Goal: Task Accomplishment & Management: Use online tool/utility

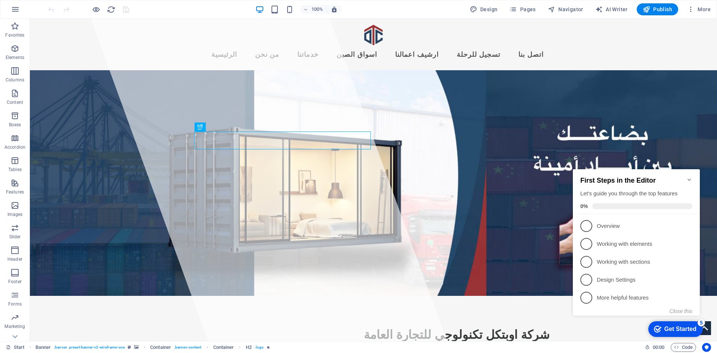
click at [691, 177] on icon "Minimize checklist" at bounding box center [689, 180] width 6 height 6
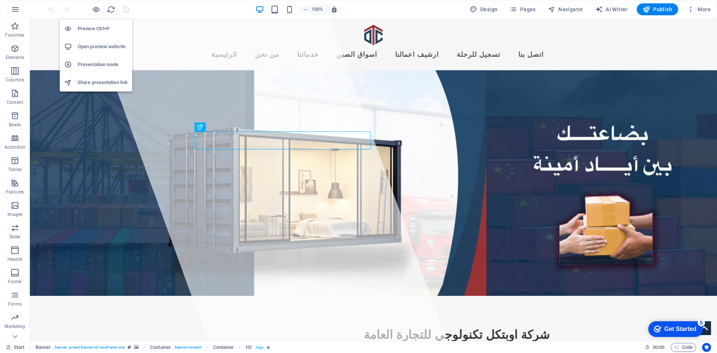
drag, startPoint x: 94, startPoint y: 40, endPoint x: 96, endPoint y: 26, distance: 14.0
click at [96, 26] on ul "Preview Ctrl+P Open preview website Presentation mode Share presentation link" at bounding box center [96, 56] width 72 height 72
click at [96, 26] on h6 "Preview Ctrl+P" at bounding box center [103, 28] width 50 height 9
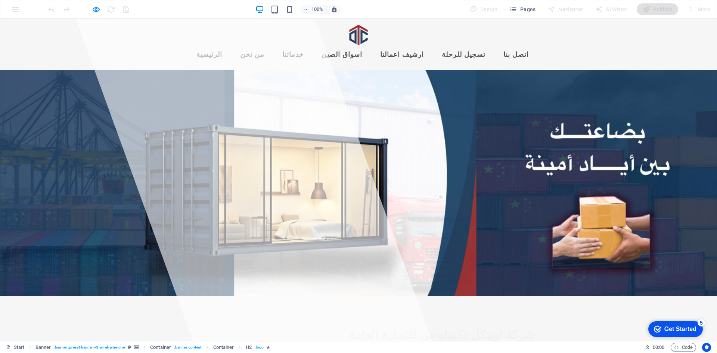
click at [425, 46] on link "ارشيف اعمالنا" at bounding box center [402, 55] width 56 height 19
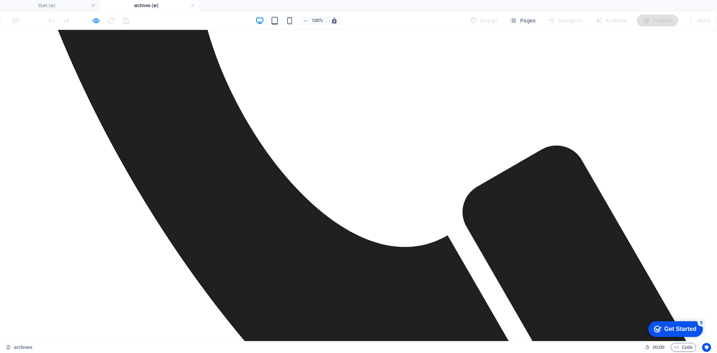
scroll to position [784, 0]
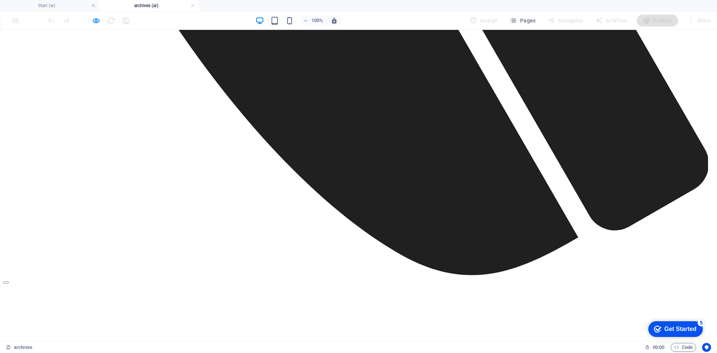
click at [93, 36] on h6 "Preview Ctrl+P" at bounding box center [103, 39] width 50 height 9
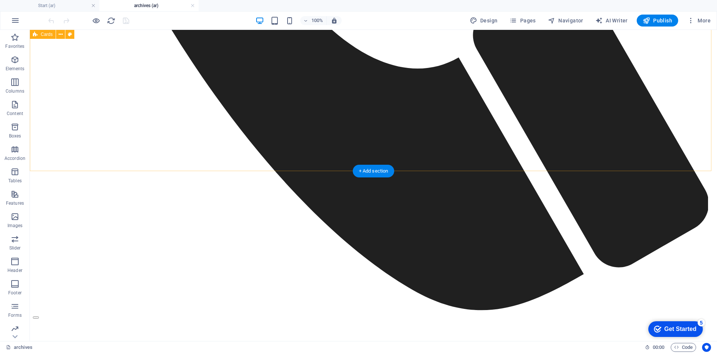
scroll to position [747, 0]
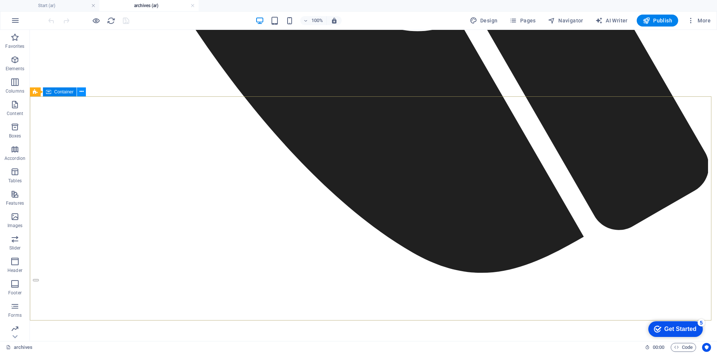
click at [81, 92] on icon at bounding box center [82, 92] width 4 height 8
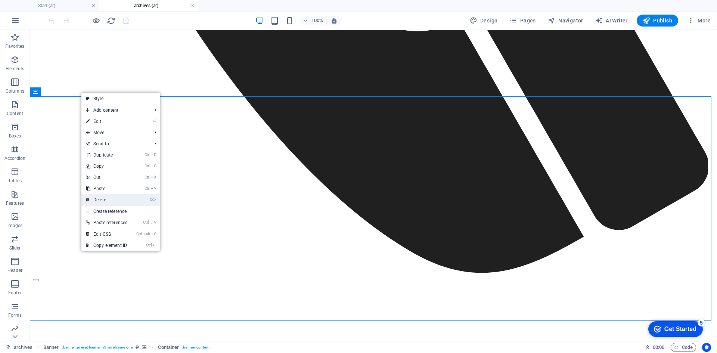
click at [91, 200] on link "⌦ Delete" at bounding box center [106, 199] width 50 height 11
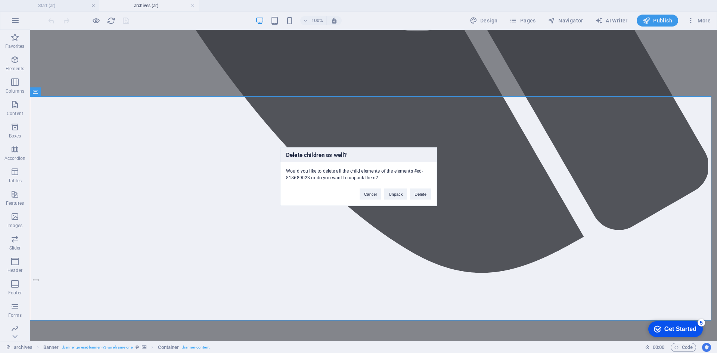
click at [186, 79] on div "Delete children as well? Would you like to delete all the child elements of the…" at bounding box center [358, 176] width 717 height 353
click at [424, 195] on button "Delete" at bounding box center [420, 193] width 21 height 11
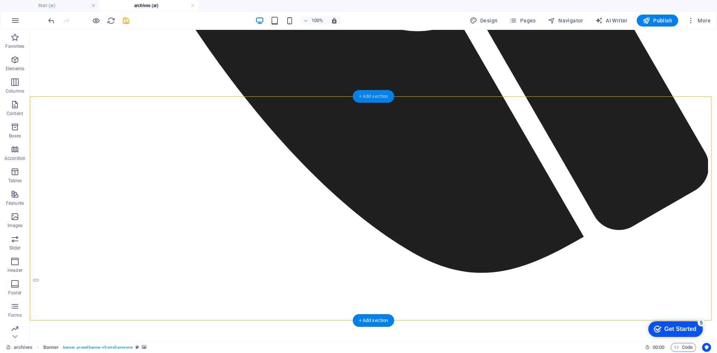
click at [382, 97] on div "+ Add section" at bounding box center [373, 96] width 41 height 13
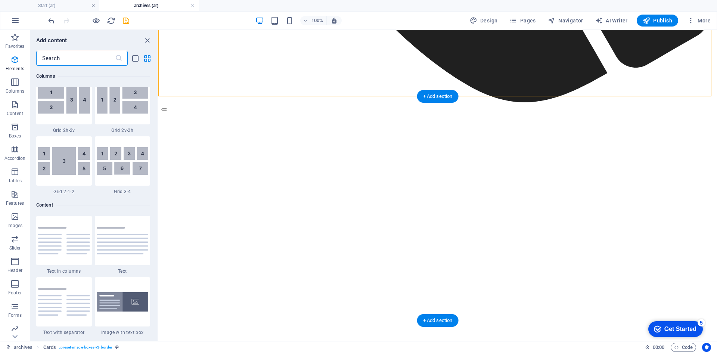
scroll to position [1306, 0]
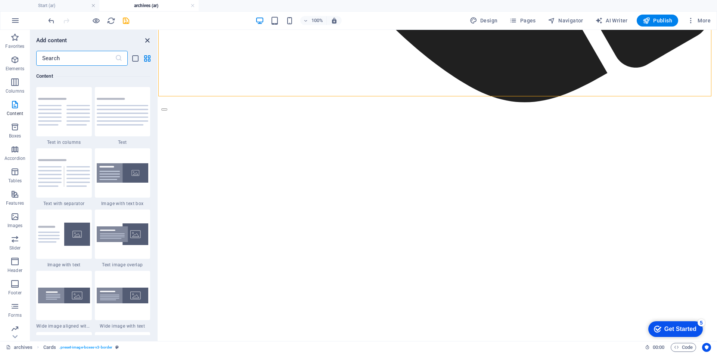
click at [147, 40] on icon "close panel" at bounding box center [147, 40] width 9 height 9
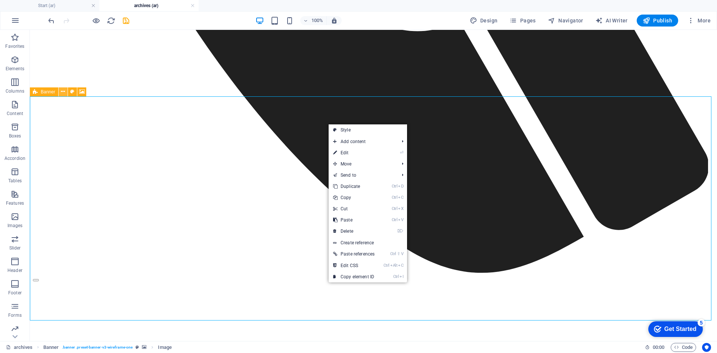
click at [64, 93] on icon at bounding box center [63, 92] width 4 height 8
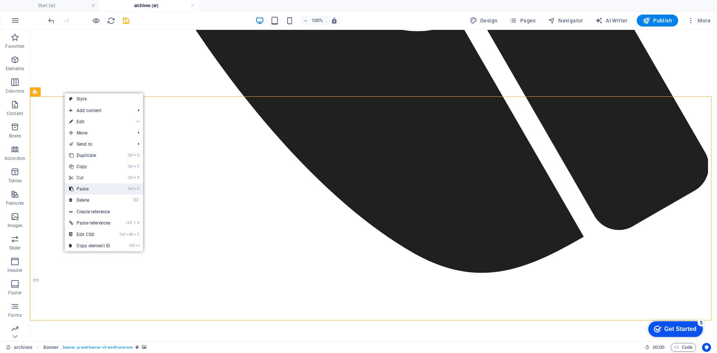
click at [93, 191] on link "Ctrl V Paste" at bounding box center [90, 188] width 50 height 11
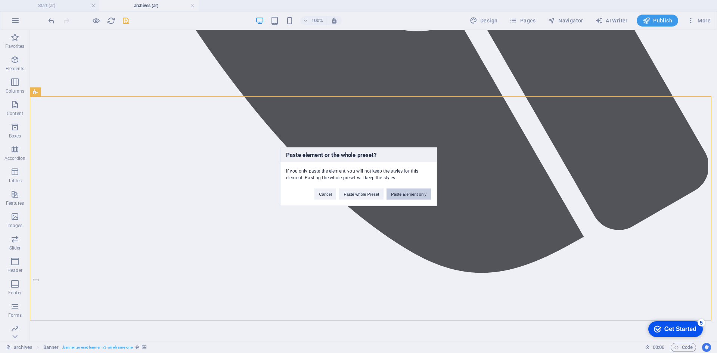
click at [395, 197] on button "Paste Element only" at bounding box center [408, 193] width 44 height 11
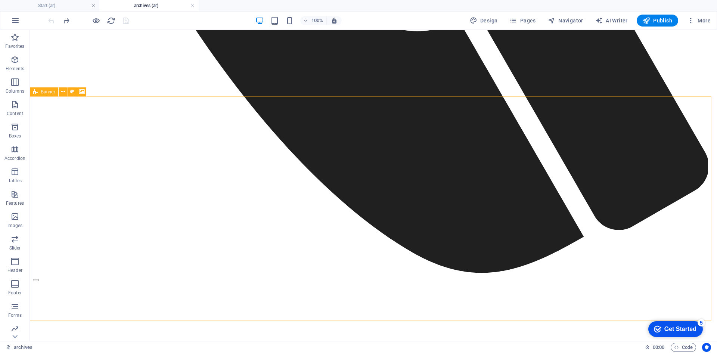
click at [34, 93] on icon at bounding box center [35, 91] width 5 height 9
click at [63, 92] on icon at bounding box center [63, 92] width 4 height 8
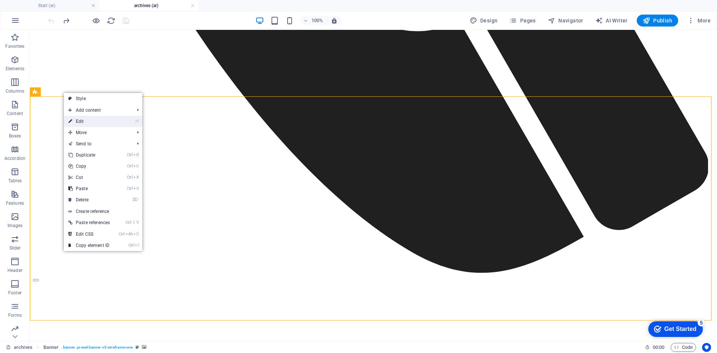
click at [84, 118] on link "⏎ Edit" at bounding box center [89, 121] width 50 height 11
select select "vh"
select select "banner"
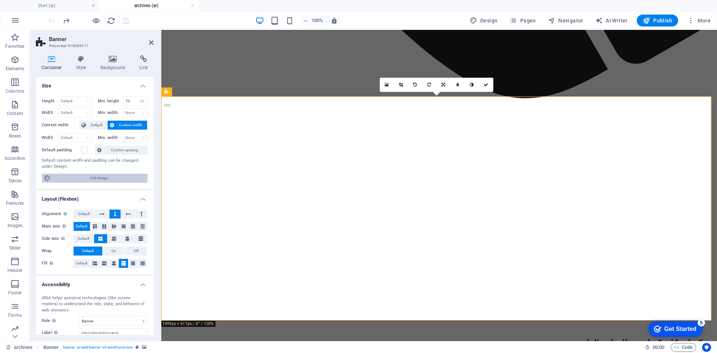
scroll to position [44, 0]
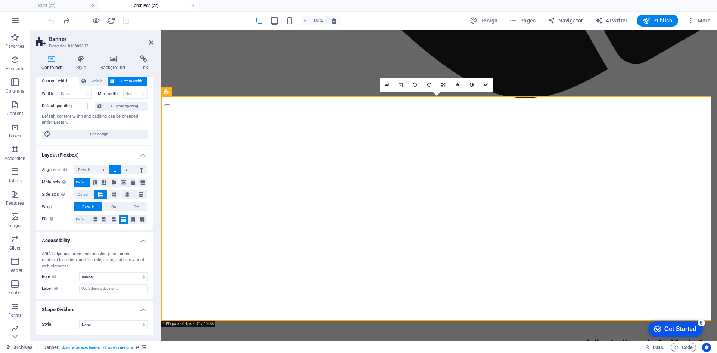
click at [51, 83] on label "Content width" at bounding box center [60, 81] width 37 height 9
click at [118, 81] on span "Custom width" at bounding box center [130, 81] width 29 height 9
click at [91, 83] on span "Default" at bounding box center [96, 81] width 17 height 9
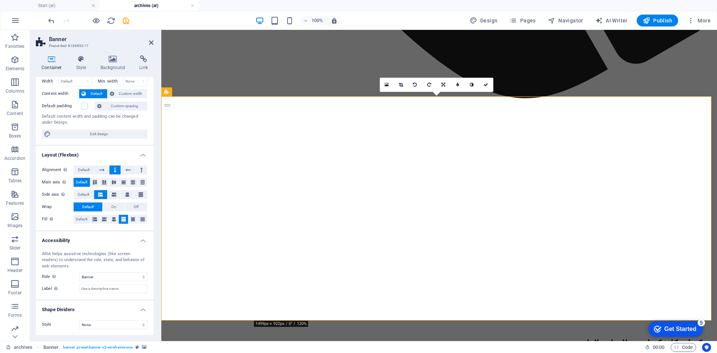
scroll to position [0, 0]
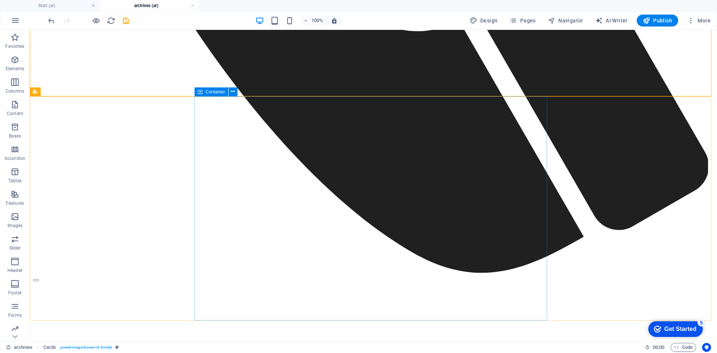
click at [202, 92] on icon at bounding box center [199, 91] width 5 height 9
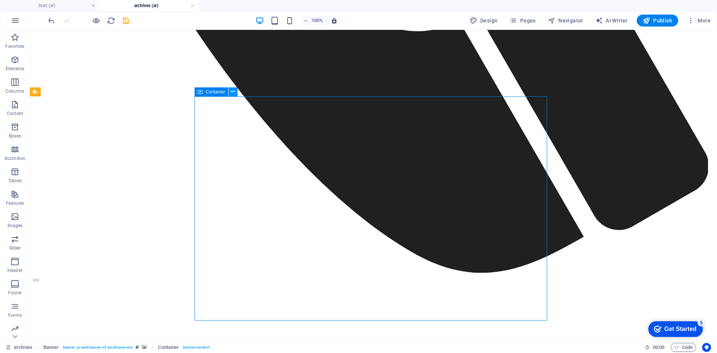
click at [234, 92] on icon at bounding box center [233, 92] width 4 height 8
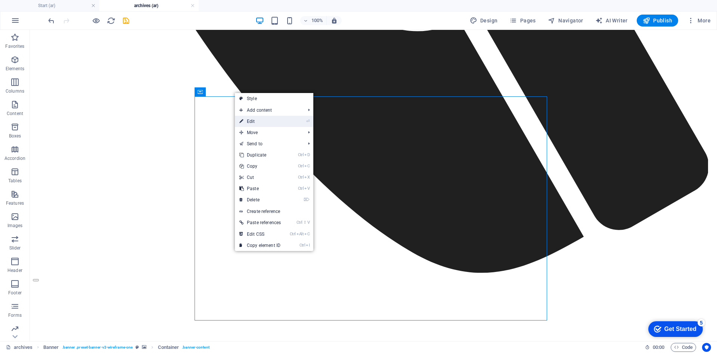
click at [252, 118] on link "⏎ Edit" at bounding box center [260, 121] width 50 height 11
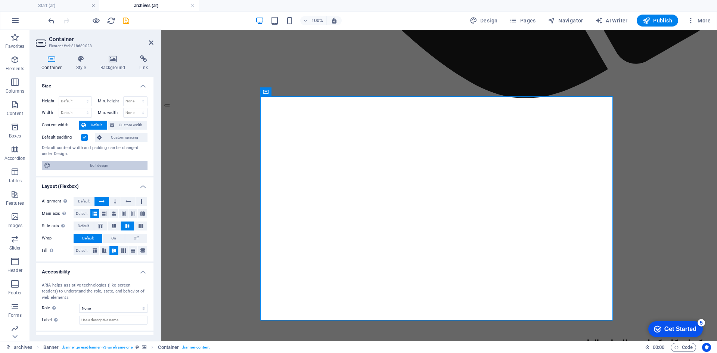
drag, startPoint x: 96, startPoint y: 167, endPoint x: 86, endPoint y: 115, distance: 53.2
click at [96, 167] on span "Edit design" at bounding box center [99, 165] width 92 height 9
select select "px"
select select "600"
select select "px"
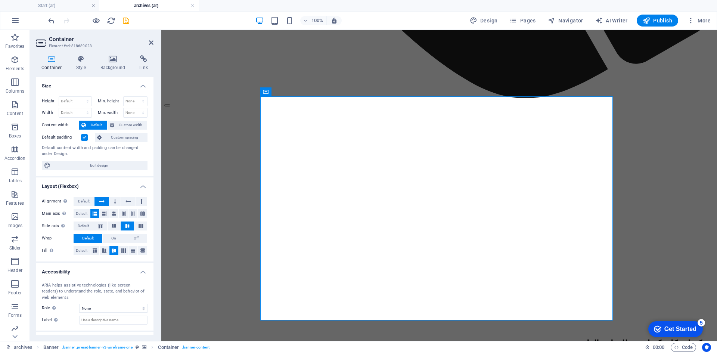
select select "rem"
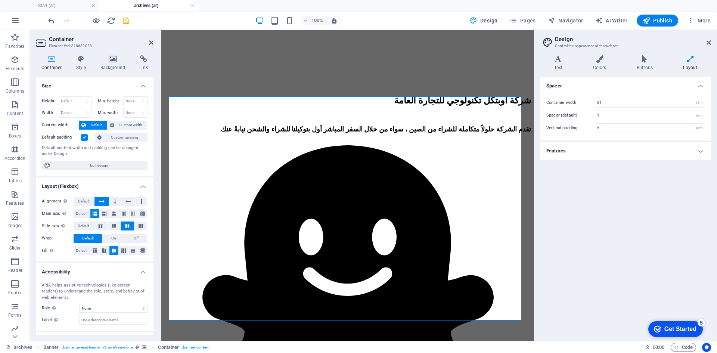
click at [700, 147] on h4 "Features" at bounding box center [625, 151] width 171 height 18
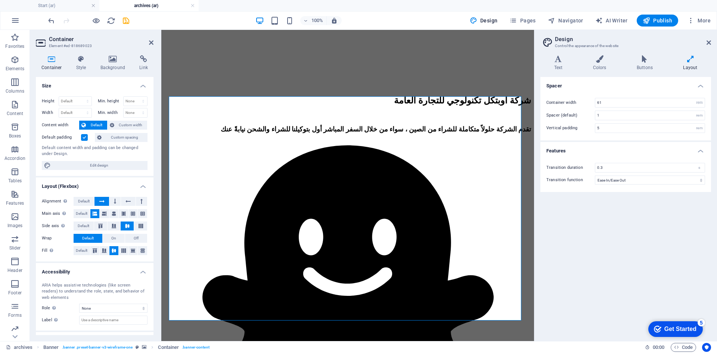
click at [690, 59] on icon at bounding box center [689, 58] width 41 height 7
click at [706, 40] on icon at bounding box center [708, 43] width 4 height 6
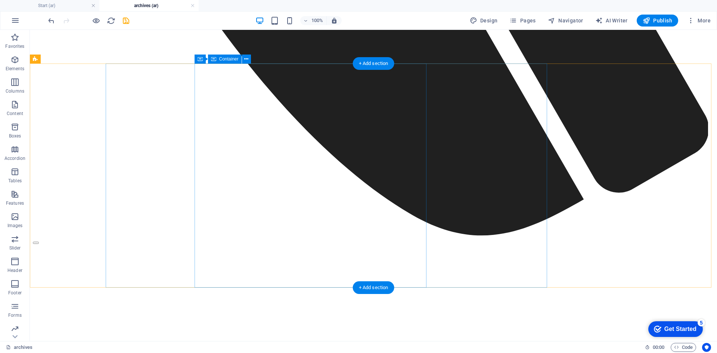
scroll to position [747, 0]
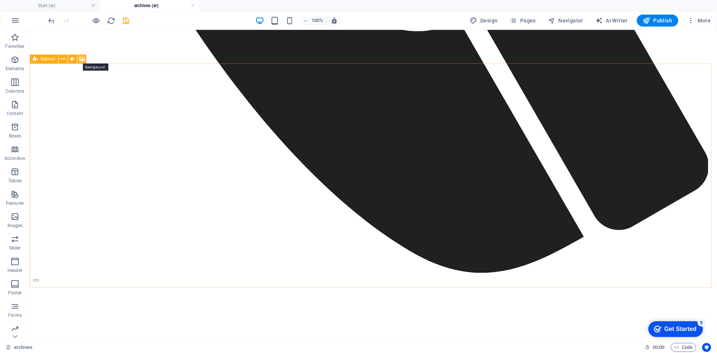
click at [81, 59] on icon at bounding box center [82, 59] width 6 height 8
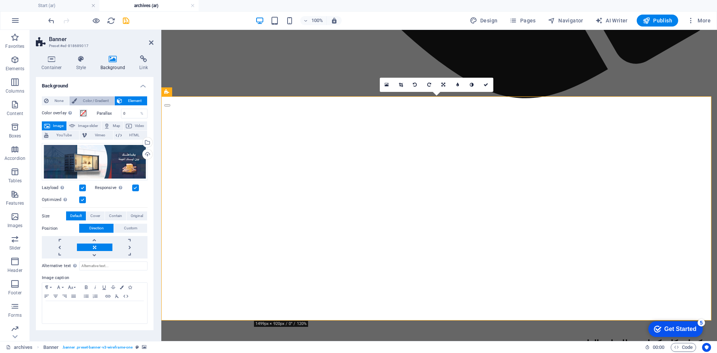
click at [92, 102] on span "Color / Gradient" at bounding box center [95, 100] width 33 height 9
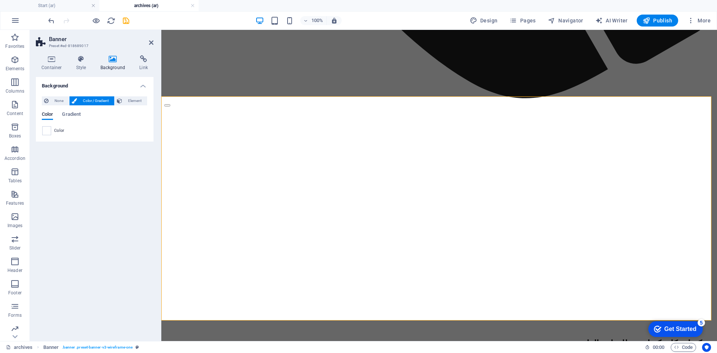
click at [57, 106] on div "Color Gradient Color" at bounding box center [95, 121] width 106 height 30
click at [58, 100] on span "None" at bounding box center [59, 100] width 16 height 9
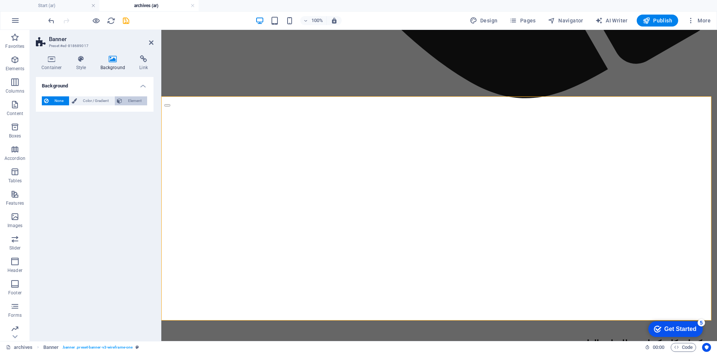
click at [130, 102] on span "Element" at bounding box center [134, 100] width 21 height 9
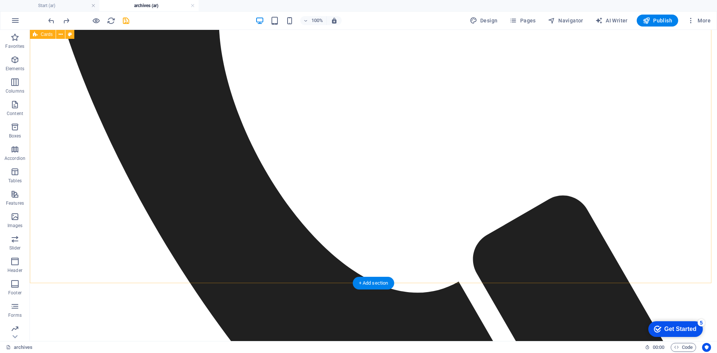
scroll to position [709, 0]
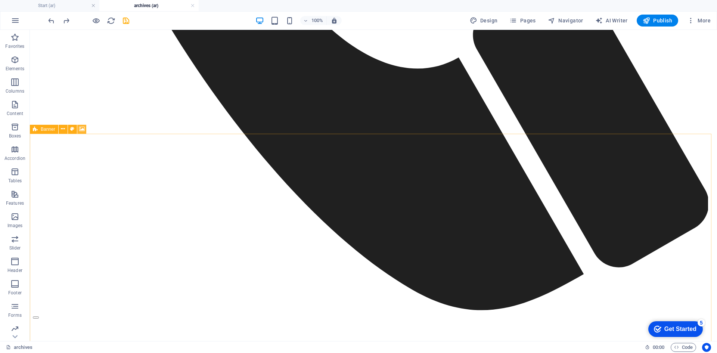
click at [83, 131] on icon at bounding box center [82, 129] width 6 height 8
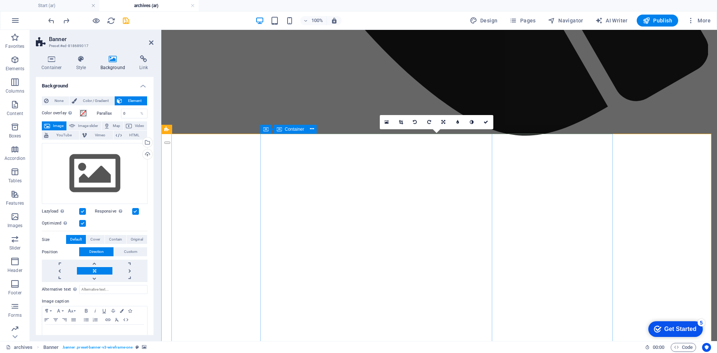
click at [171, 128] on div "Banner" at bounding box center [175, 129] width 28 height 9
click at [170, 133] on div "Banner" at bounding box center [175, 129] width 28 height 9
click at [193, 132] on icon at bounding box center [194, 129] width 4 height 8
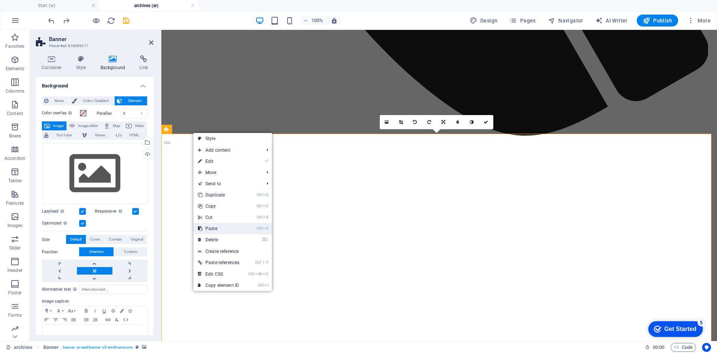
click at [229, 223] on link "Ctrl V Paste" at bounding box center [218, 228] width 50 height 11
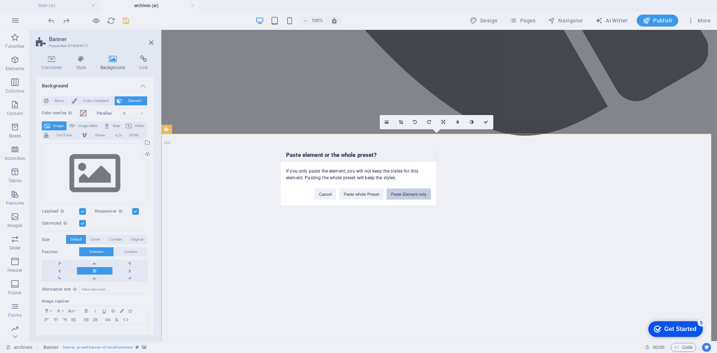
click at [403, 195] on button "Paste Element only" at bounding box center [408, 193] width 44 height 11
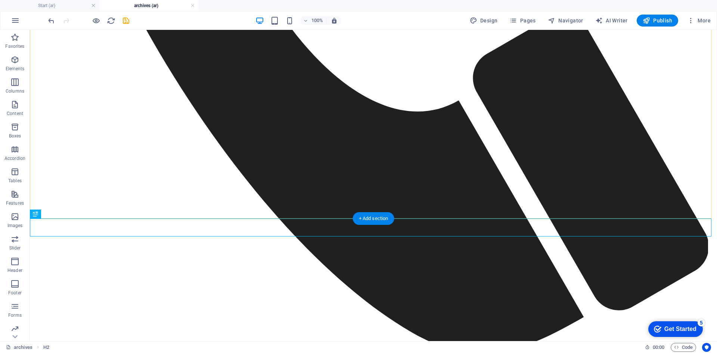
scroll to position [853, 0]
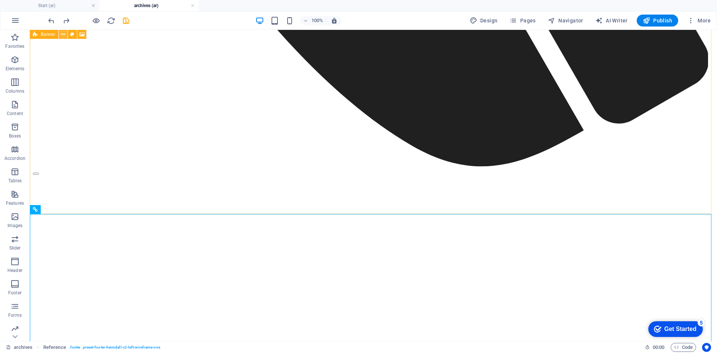
click at [62, 36] on icon at bounding box center [63, 35] width 4 height 8
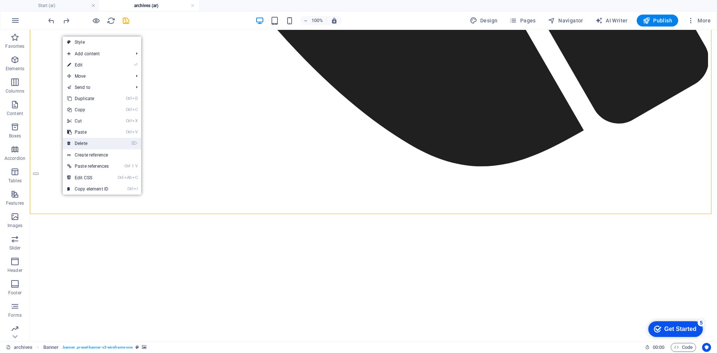
click at [98, 142] on link "⌦ Delete" at bounding box center [88, 143] width 50 height 11
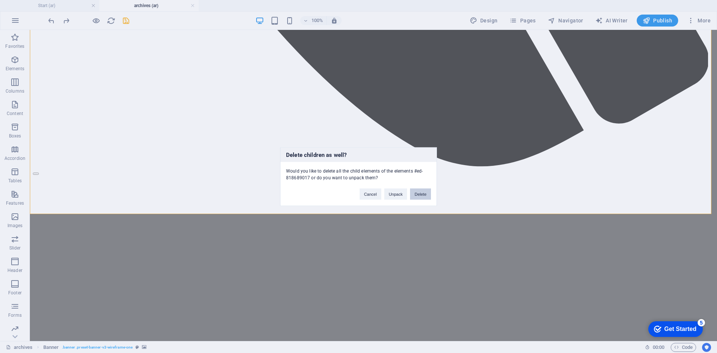
drag, startPoint x: 417, startPoint y: 193, endPoint x: 385, endPoint y: 163, distance: 44.4
click at [417, 193] on button "Delete" at bounding box center [420, 193] width 21 height 11
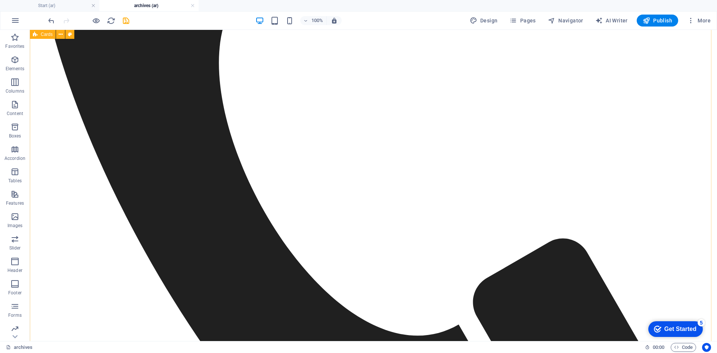
scroll to position [405, 0]
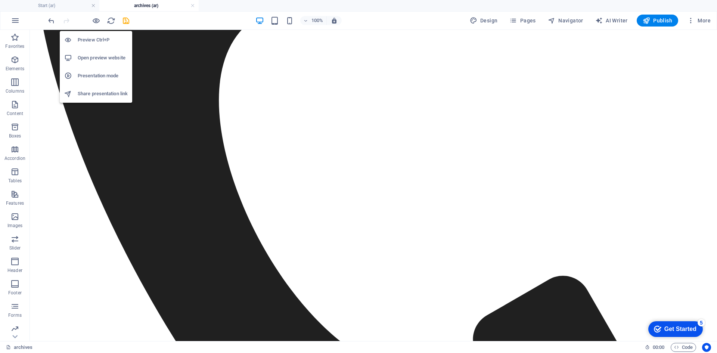
click at [94, 60] on h6 "Open preview website" at bounding box center [103, 57] width 50 height 9
click at [93, 38] on h6 "Preview Ctrl+P" at bounding box center [103, 39] width 50 height 9
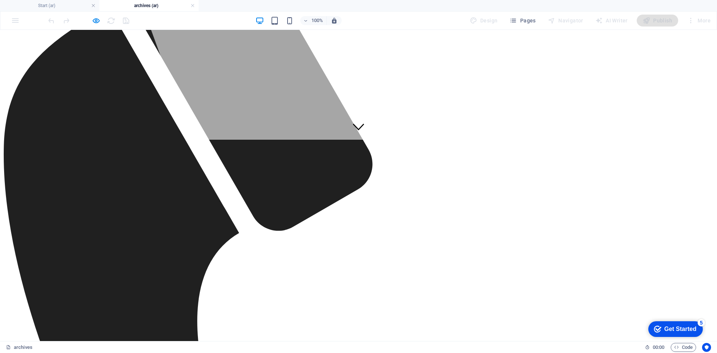
scroll to position [0, 0]
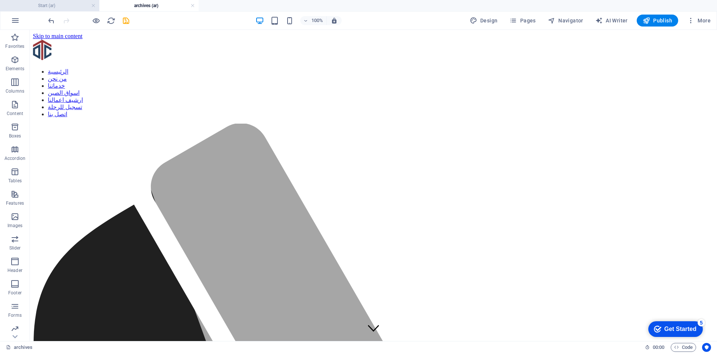
click at [65, 4] on h4 "Start (ar)" at bounding box center [49, 5] width 99 height 8
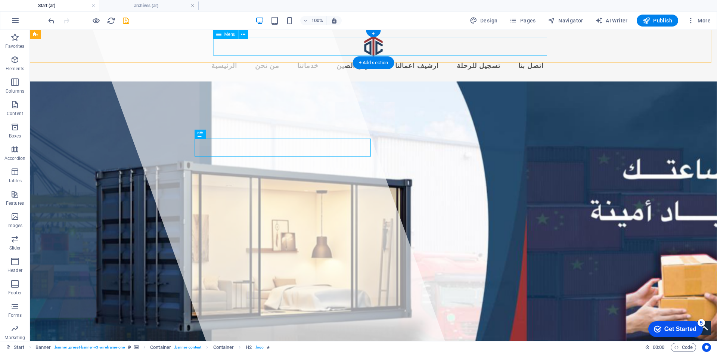
click at [438, 57] on nav "الرئيسية من نحن خدماتنا اسواق الصين ارشيف اعمالنا تسجيل للرحلة اتصل بنا" at bounding box center [373, 66] width 352 height 19
select select
select select "3"
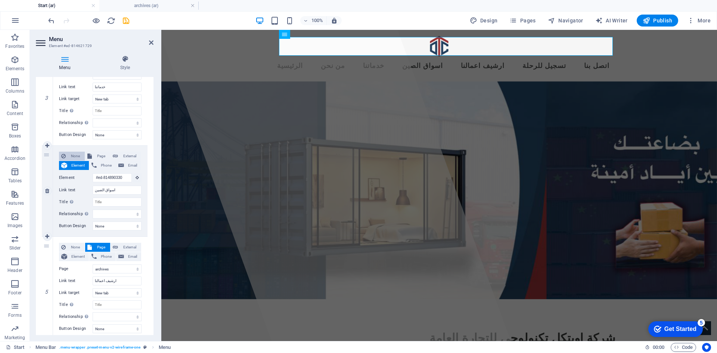
scroll to position [336, 0]
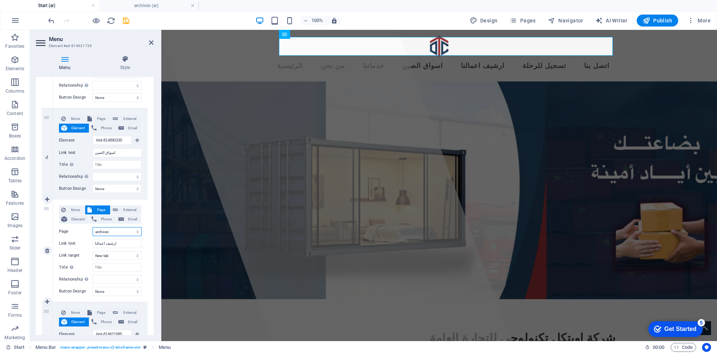
click at [116, 229] on select "Start Legal Notice Privacy archives Start" at bounding box center [117, 231] width 49 height 9
click at [81, 217] on span "Element" at bounding box center [77, 219] width 17 height 9
select select
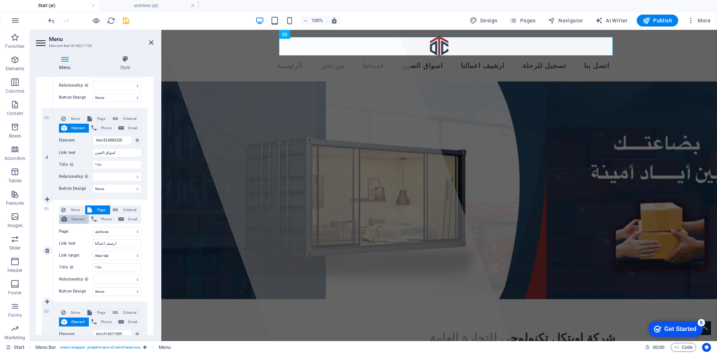
select select
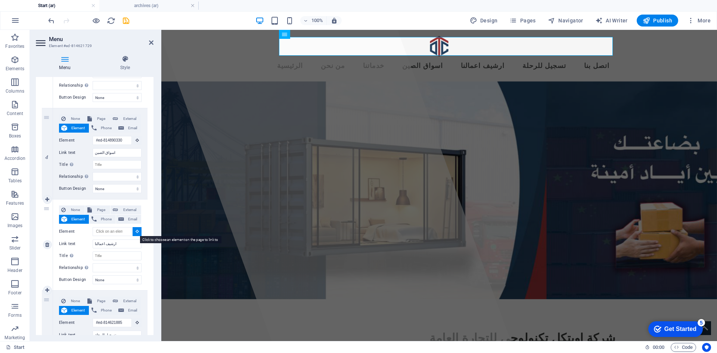
click at [133, 232] on button at bounding box center [137, 231] width 9 height 9
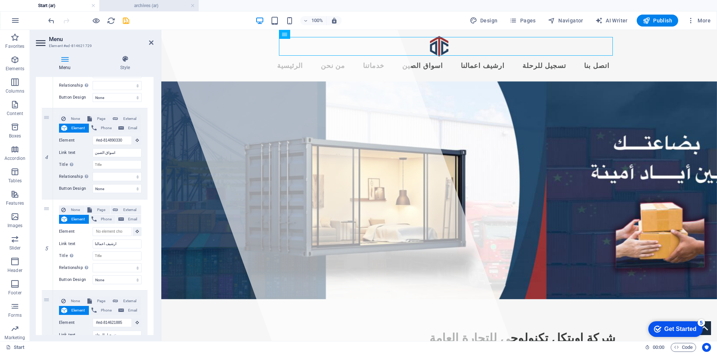
click at [165, 4] on h4 "archives (ar)" at bounding box center [148, 5] width 99 height 8
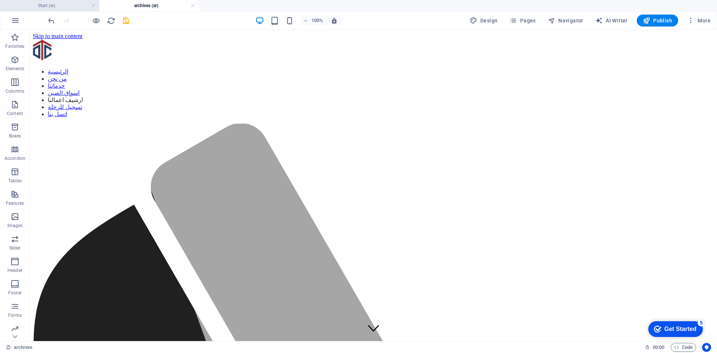
click at [74, 7] on h4 "Start (ar)" at bounding box center [49, 5] width 99 height 8
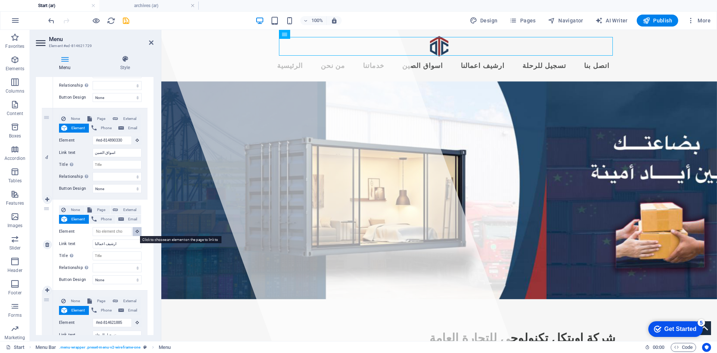
click at [135, 229] on button at bounding box center [137, 231] width 9 height 9
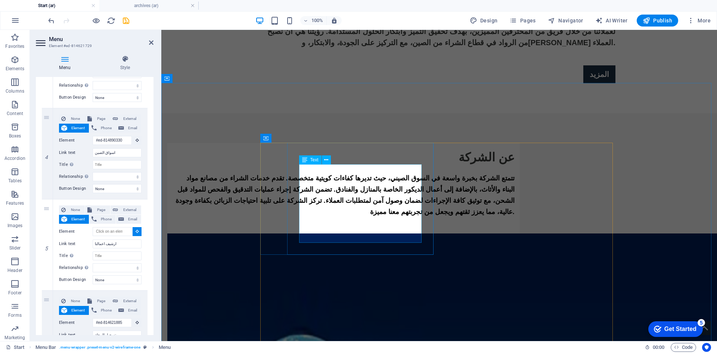
scroll to position [523, 0]
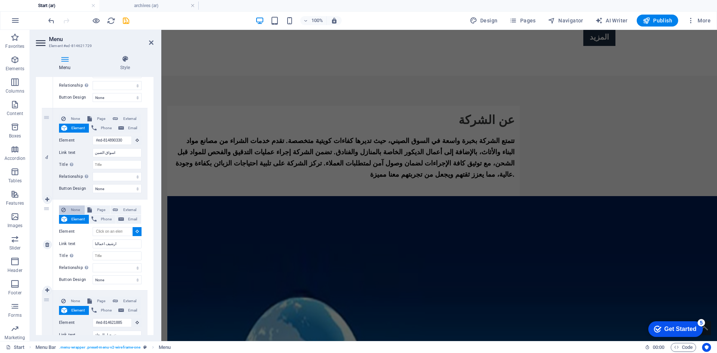
click at [79, 211] on span "None" at bounding box center [75, 209] width 15 height 9
select select
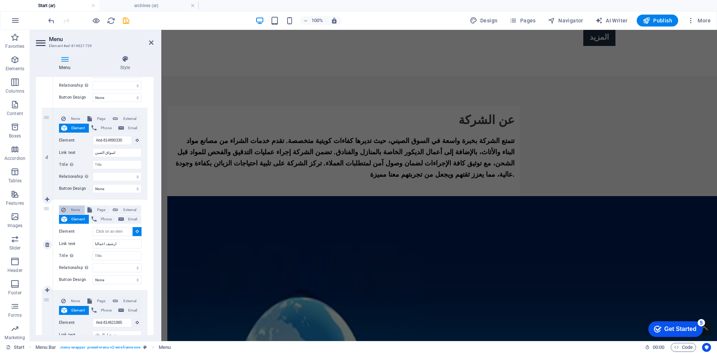
select select
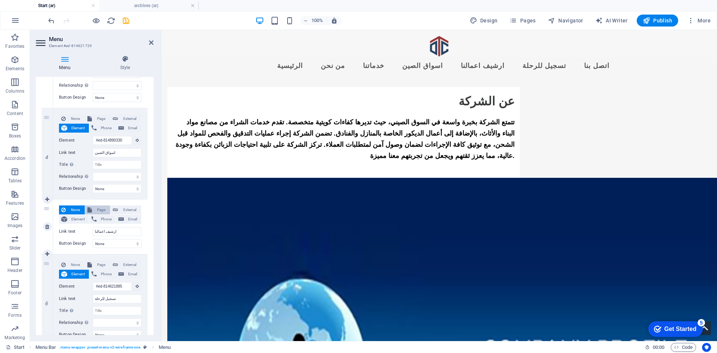
scroll to position [0, 0]
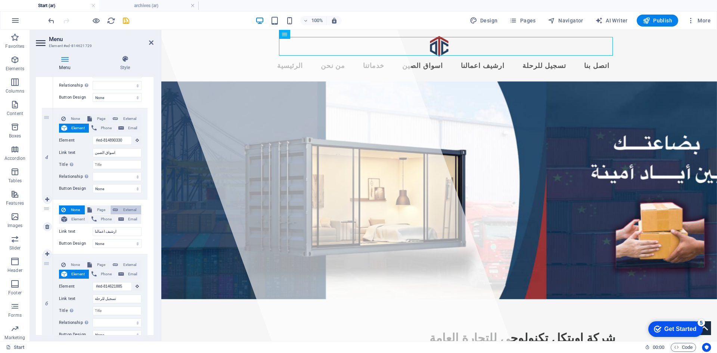
click at [121, 212] on span "External" at bounding box center [129, 209] width 19 height 9
select select
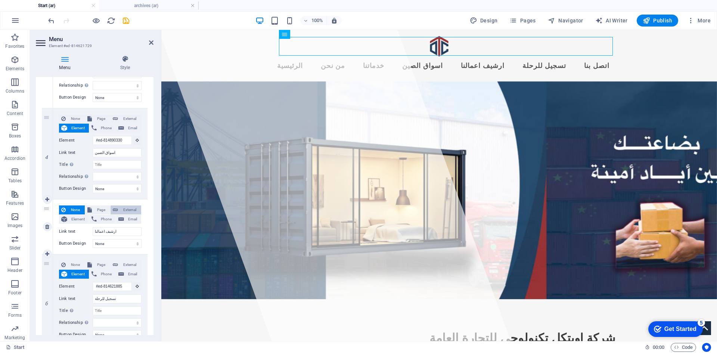
select select "blank"
select select
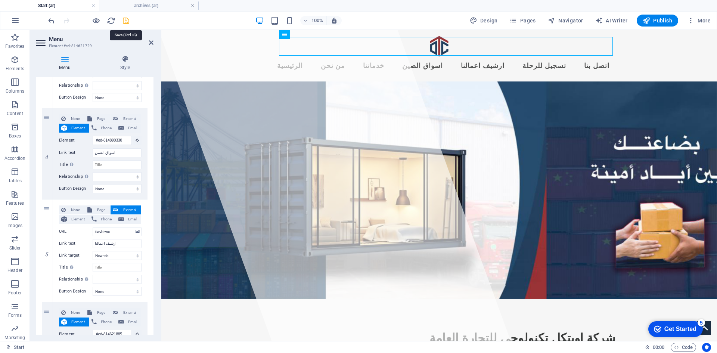
click at [128, 22] on icon "save" at bounding box center [126, 20] width 9 height 9
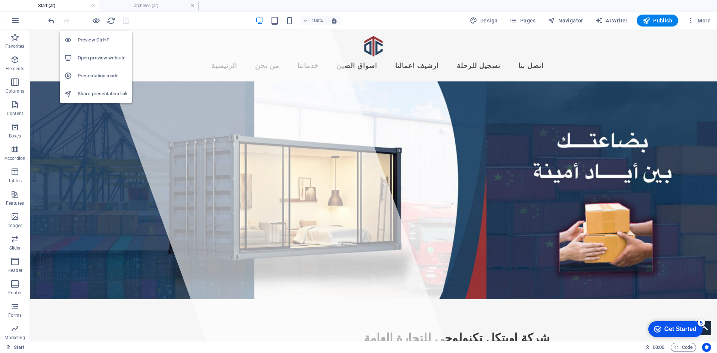
click at [103, 58] on h6 "Open preview website" at bounding box center [103, 57] width 50 height 9
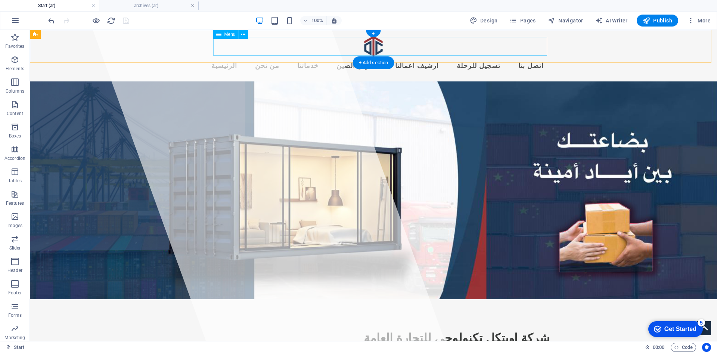
click at [434, 57] on nav "الرئيسية من نحن خدماتنا اسواق الصين ارشيف اعمالنا تسجيل للرحلة اتصل بنا" at bounding box center [373, 66] width 352 height 19
select select
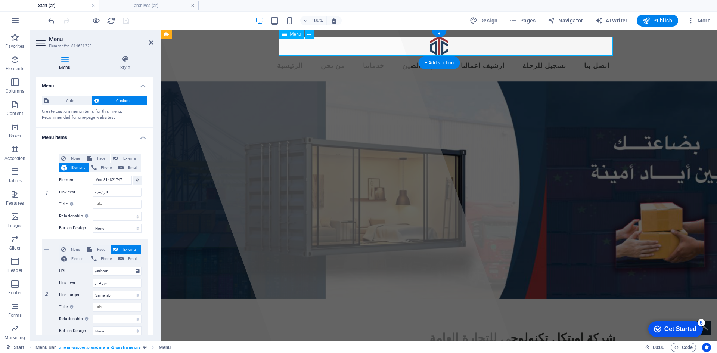
click at [514, 57] on nav "الرئيسية من نحن خدماتنا اسواق الصين ارشيف اعمالنا تسجيل للرحلة اتصل بنا" at bounding box center [439, 66] width 352 height 19
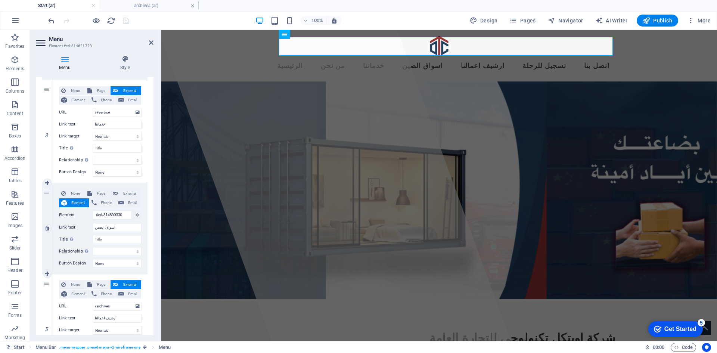
scroll to position [336, 0]
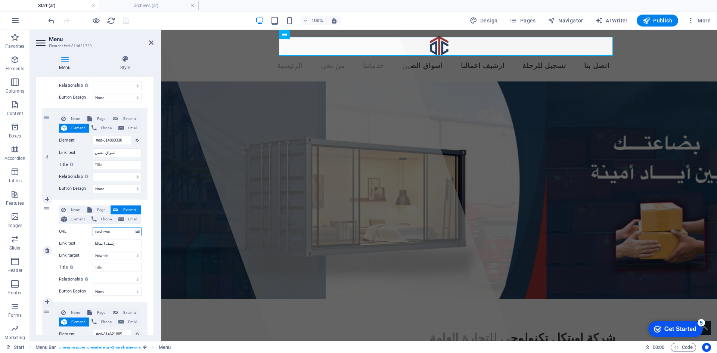
click at [96, 231] on input "/archives" at bounding box center [117, 231] width 49 height 9
type input "/#archives"
select select
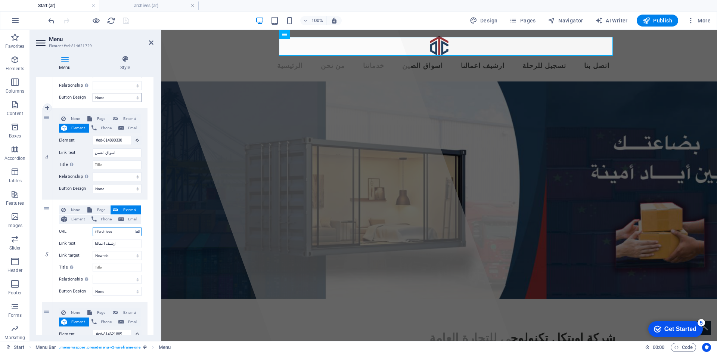
select select
type input "/#archives"
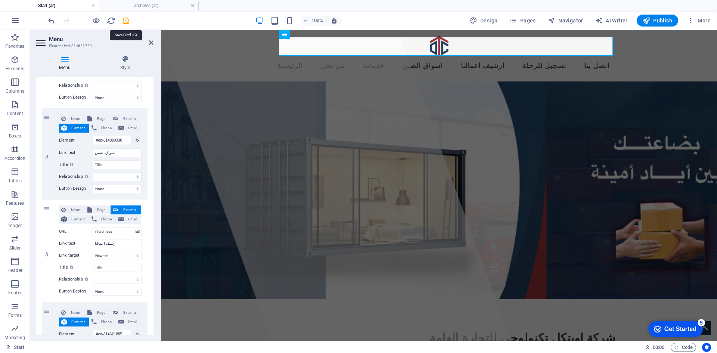
click at [127, 24] on icon "save" at bounding box center [126, 20] width 9 height 9
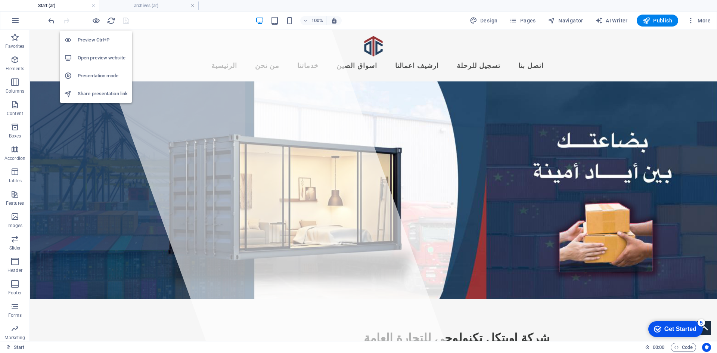
click at [87, 56] on h6 "Open preview website" at bounding box center [103, 57] width 50 height 9
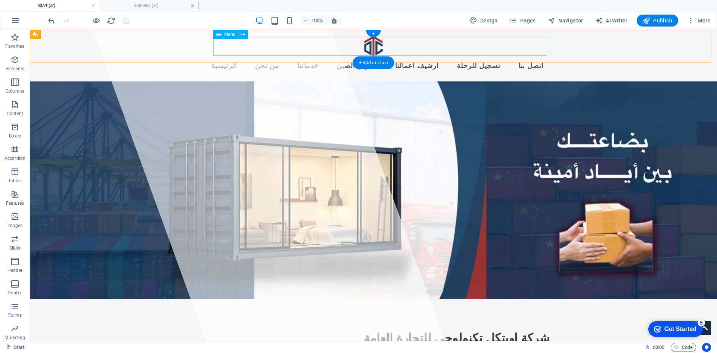
click at [444, 57] on nav "الرئيسية من نحن خدماتنا اسواق الصين ارشيف اعمالنا تسجيل للرحلة اتصل بنا" at bounding box center [373, 66] width 352 height 19
select select
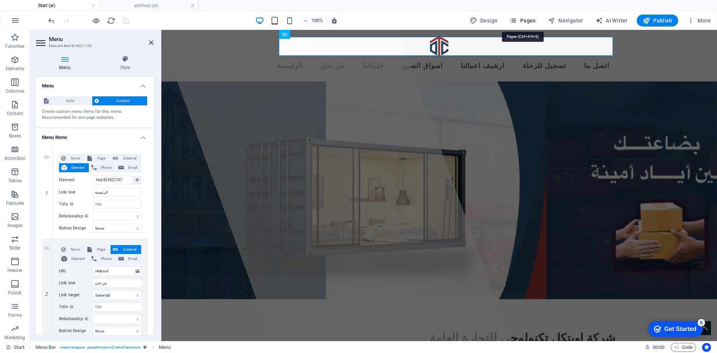
click at [520, 18] on span "Pages" at bounding box center [522, 20] width 26 height 7
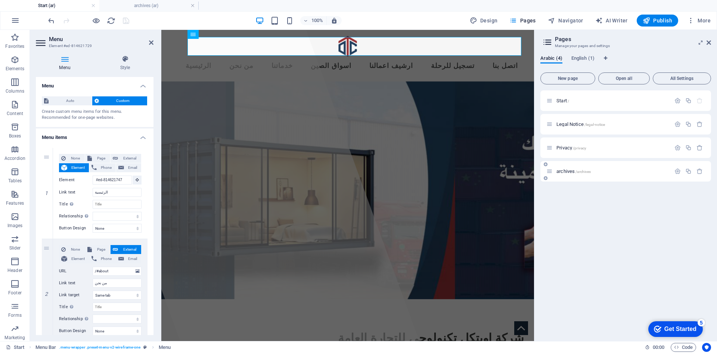
click at [600, 171] on p "archives /archives" at bounding box center [612, 171] width 112 height 5
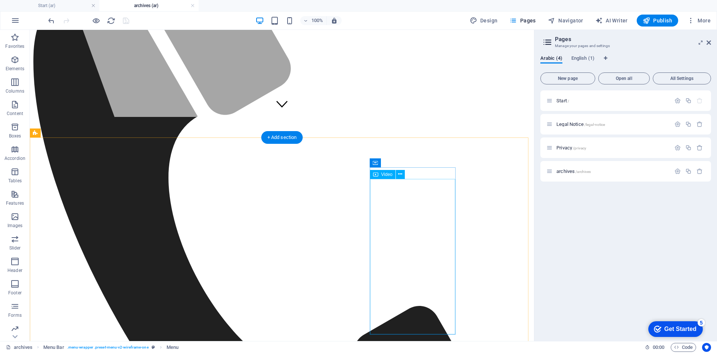
scroll to position [0, 0]
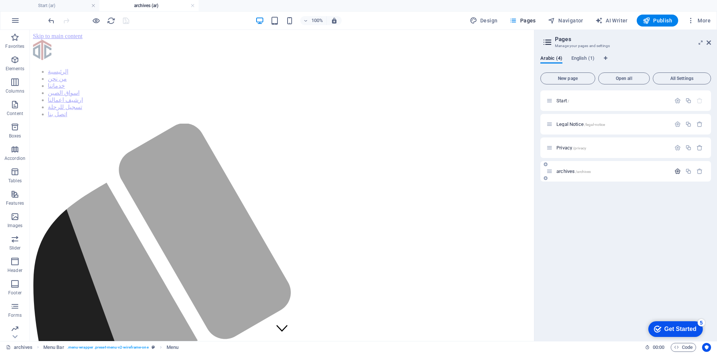
click at [677, 174] on icon "button" at bounding box center [677, 171] width 6 height 6
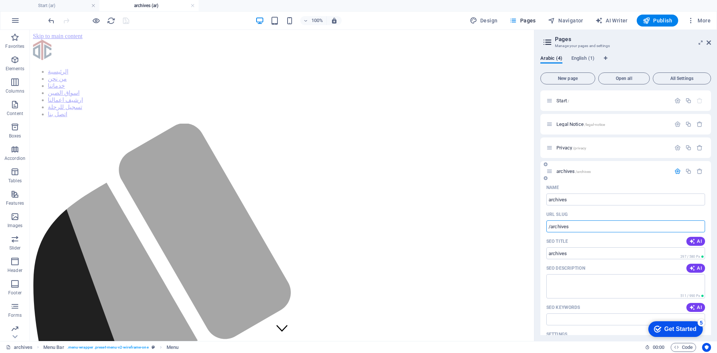
drag, startPoint x: 600, startPoint y: 226, endPoint x: 578, endPoint y: 225, distance: 21.3
click at [536, 220] on div "Arabic (4) English (1) New page Open all All Settings Start / Legal Notice /leg…" at bounding box center [625, 195] width 183 height 292
click at [351, 68] on nav "الرئيسية من نحن خدماتنا اسواق الصين ارشيف اعمالنا تسجيل للرحلة اتصل بنا" at bounding box center [282, 93] width 498 height 50
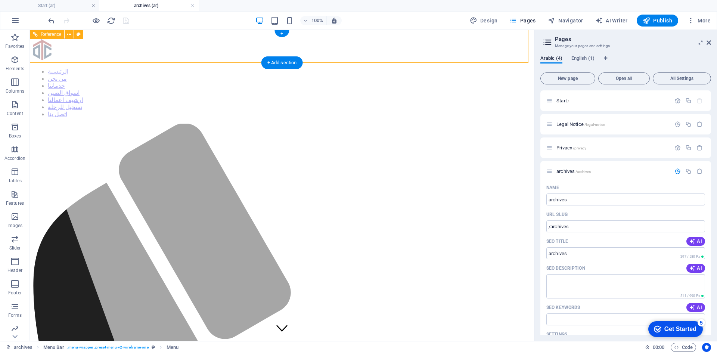
click at [351, 68] on nav "الرئيسية من نحن خدماتنا اسواق الصين ارشيف اعمالنا تسجيل للرحلة اتصل بنا" at bounding box center [282, 93] width 498 height 50
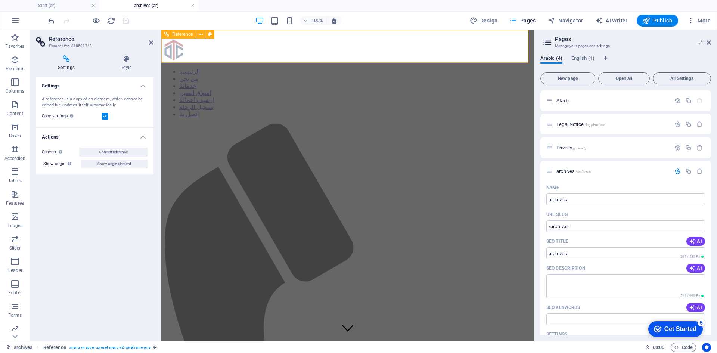
click at [313, 68] on nav "الرئيسية من نحن خدماتنا اسواق الصين ارشيف اعمالنا تسجيل للرحلة اتصل بنا" at bounding box center [347, 93] width 367 height 50
click at [321, 68] on nav "الرئيسية من نحن خدماتنا اسواق الصين ارشيف اعمالنا تسجيل للرحلة اتصل بنا" at bounding box center [347, 93] width 367 height 50
click at [710, 44] on icon at bounding box center [708, 43] width 4 height 6
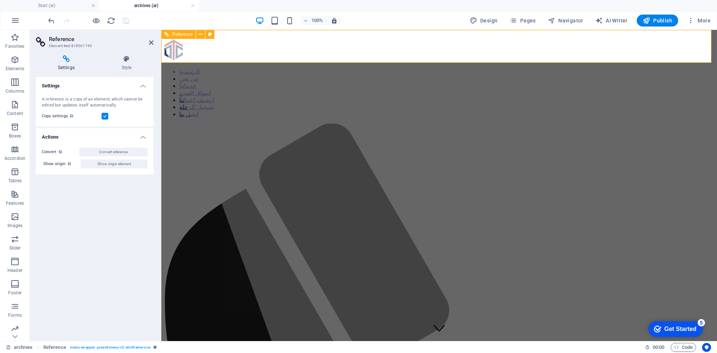
click at [415, 68] on nav "الرئيسية من نحن خدماتنا اسواق الصين ارشيف اعمالنا تسجيل للرحلة اتصل بنا" at bounding box center [439, 93] width 550 height 50
click at [417, 68] on nav "الرئيسية من نحن خدماتنا اسواق الصين ارشيف اعمالنا تسجيل للرحلة اتصل بنا" at bounding box center [439, 93] width 550 height 50
click at [151, 44] on icon at bounding box center [151, 43] width 4 height 6
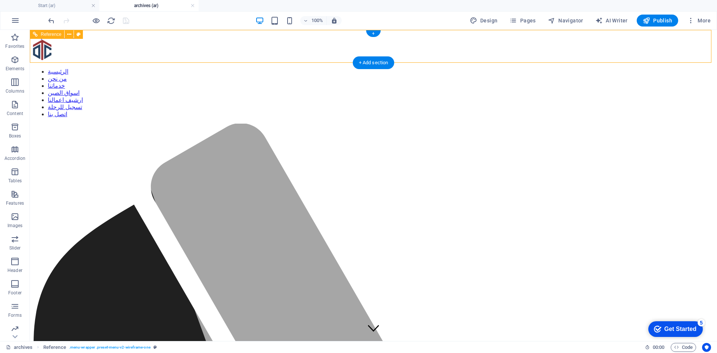
click at [201, 49] on div at bounding box center [373, 51] width 681 height 22
click at [386, 68] on nav "الرئيسية من نحن خدماتنا اسواق الصين ارشيف اعمالنا تسجيل للرحلة اتصل بنا" at bounding box center [373, 93] width 681 height 50
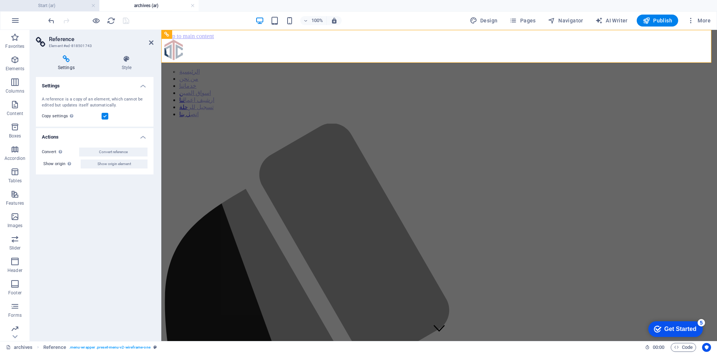
click at [70, 7] on h4 "Start (ar)" at bounding box center [49, 5] width 99 height 8
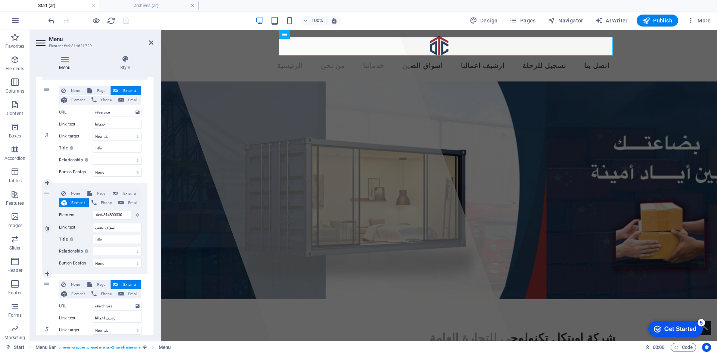
scroll to position [373, 0]
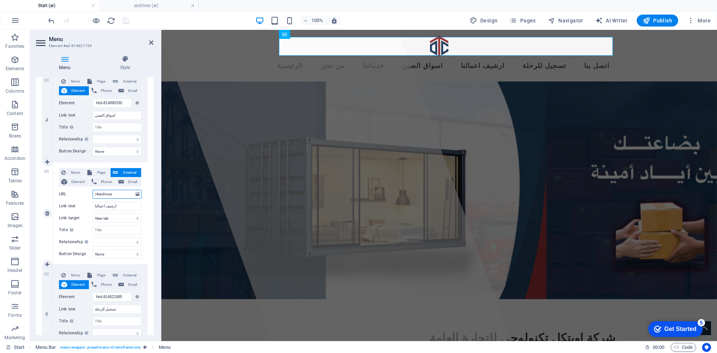
drag, startPoint x: 120, startPoint y: 194, endPoint x: 66, endPoint y: 193, distance: 54.2
click at [66, 193] on div "URL /#archives" at bounding box center [100, 194] width 83 height 9
paste input "text"
type input "/archives"
select select
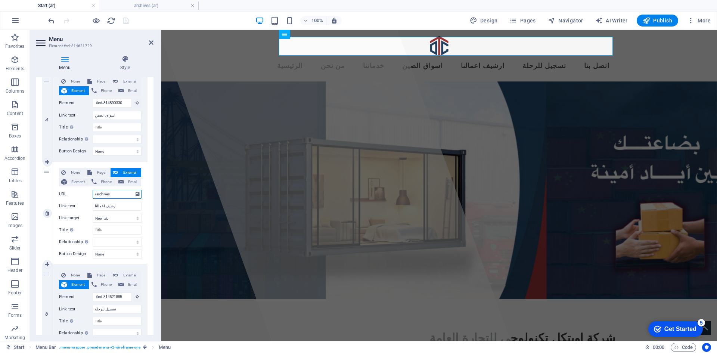
select select
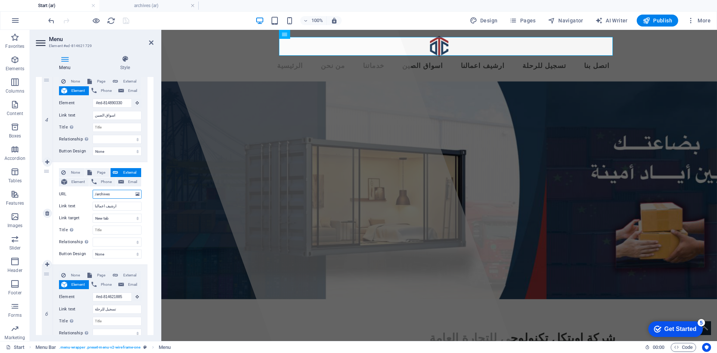
select select
type input "/archives"
click at [123, 23] on icon "save" at bounding box center [126, 20] width 9 height 9
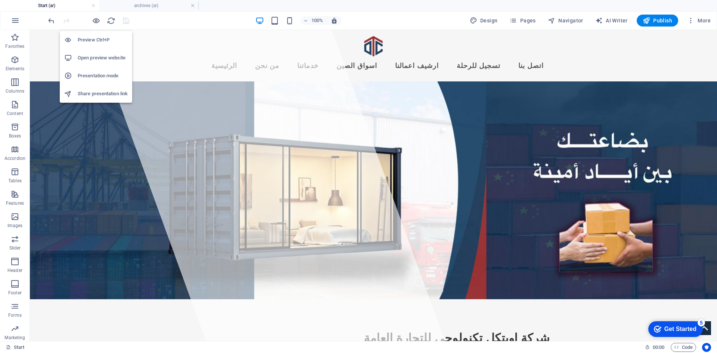
click at [91, 39] on h6 "Preview Ctrl+P" at bounding box center [103, 39] width 50 height 9
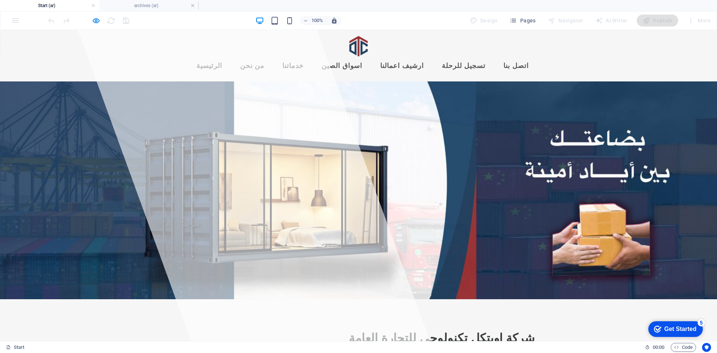
click at [418, 57] on link "ارشيف اعمالنا" at bounding box center [402, 66] width 56 height 19
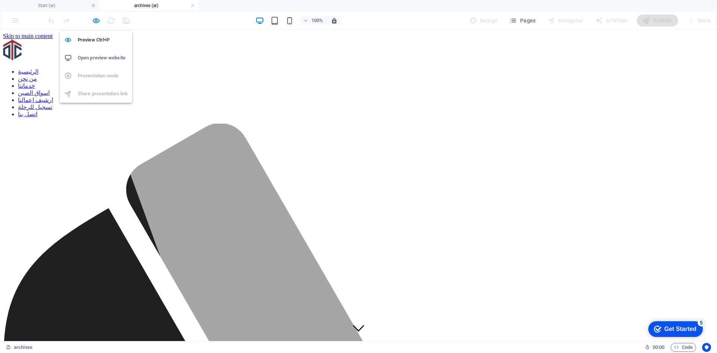
click at [96, 52] on li "Open preview website" at bounding box center [96, 58] width 72 height 18
click at [53, 97] on link "ارشيف اعمالنا" at bounding box center [35, 100] width 35 height 6
click at [192, 4] on link at bounding box center [192, 5] width 4 height 7
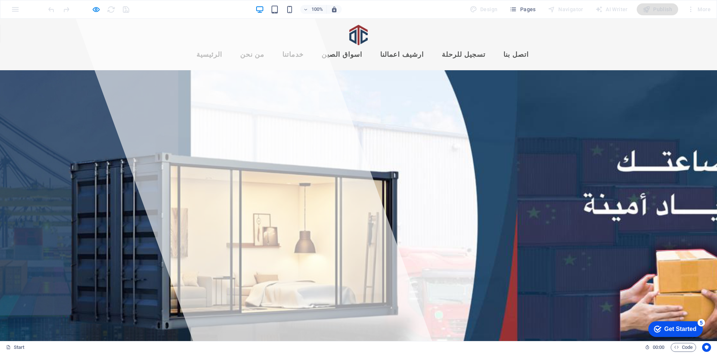
click at [412, 46] on link "ارشيف اعمالنا" at bounding box center [402, 55] width 56 height 19
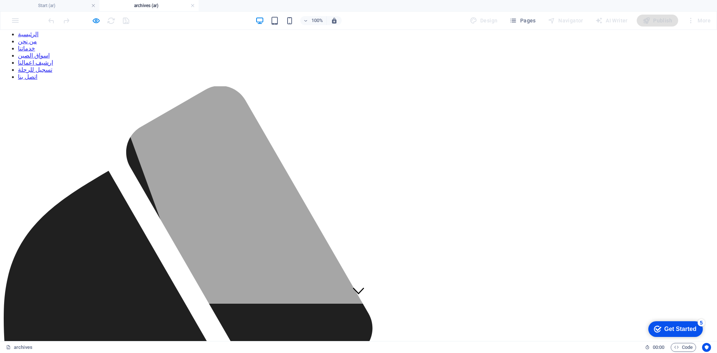
scroll to position [0, 0]
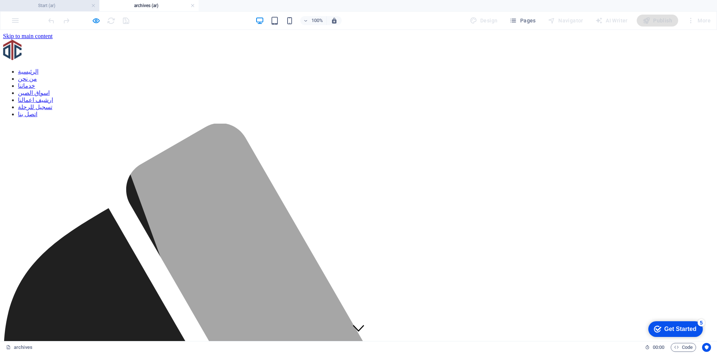
click at [67, 4] on h4 "Start (ar)" at bounding box center [49, 5] width 99 height 8
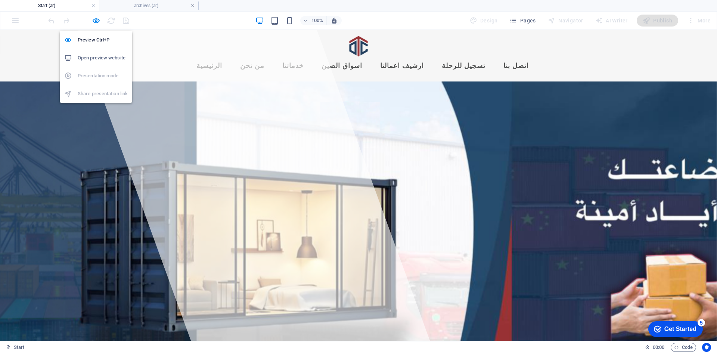
click at [91, 54] on h6 "Open preview website" at bounding box center [103, 57] width 50 height 9
